Goal: Task Accomplishment & Management: Manage account settings

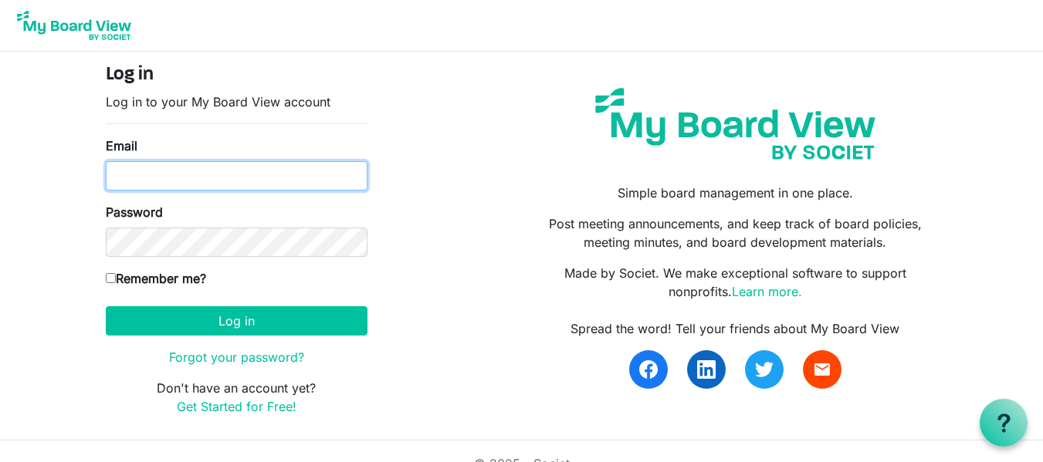
type input "[EMAIL_ADDRESS][DOMAIN_NAME]"
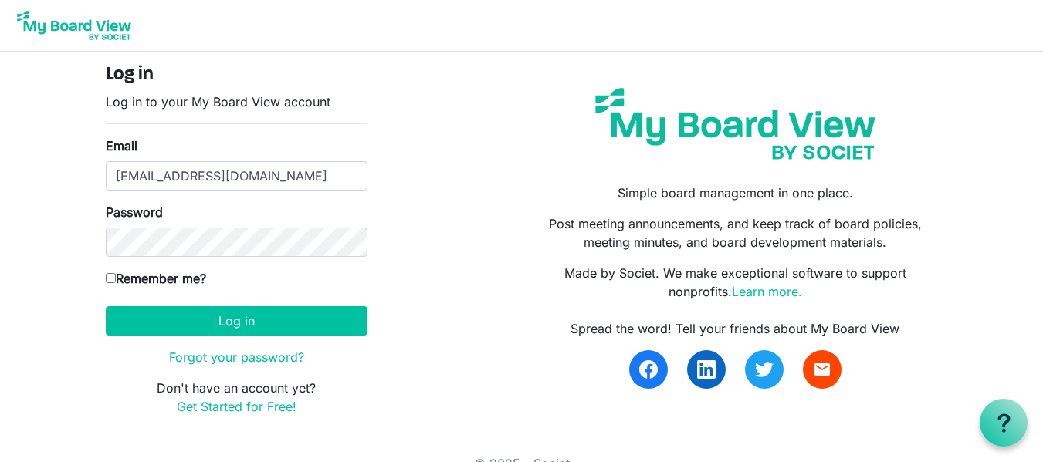
click at [112, 281] on input "Remember me?" at bounding box center [111, 278] width 10 height 10
checkbox input "true"
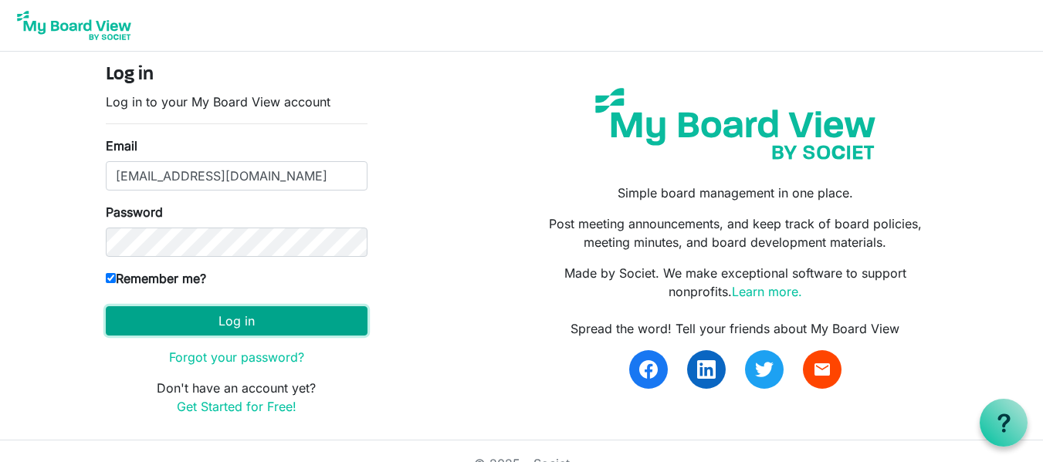
click at [241, 330] on button "Log in" at bounding box center [237, 320] width 262 height 29
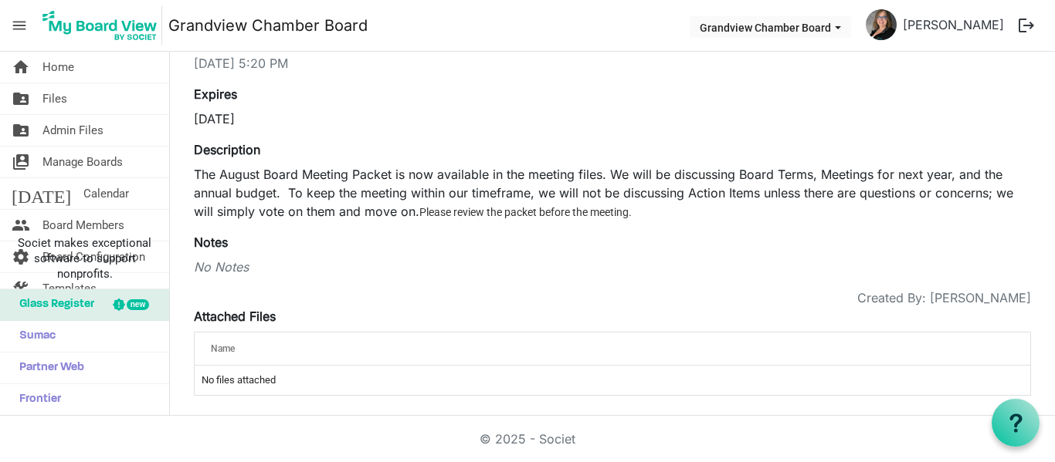
scroll to position [120, 0]
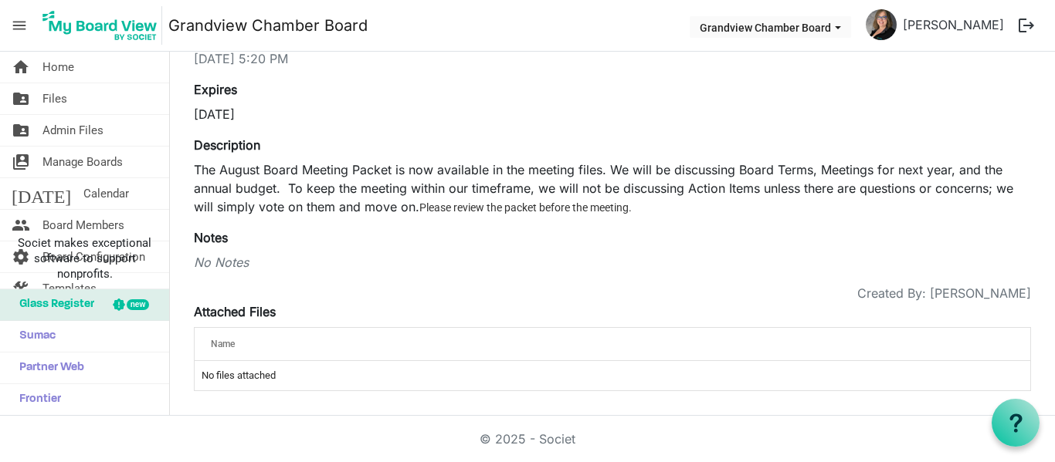
click at [214, 327] on div "Name attachedFilesGrid_header_table" at bounding box center [612, 344] width 835 height 34
